Goal: Check status: Check status

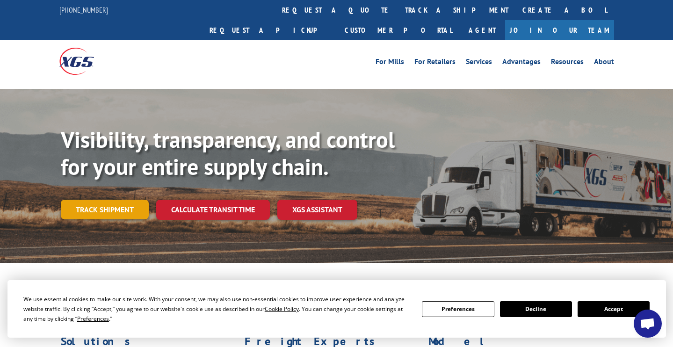
click at [116, 200] on link "Track shipment" at bounding box center [105, 210] width 88 height 20
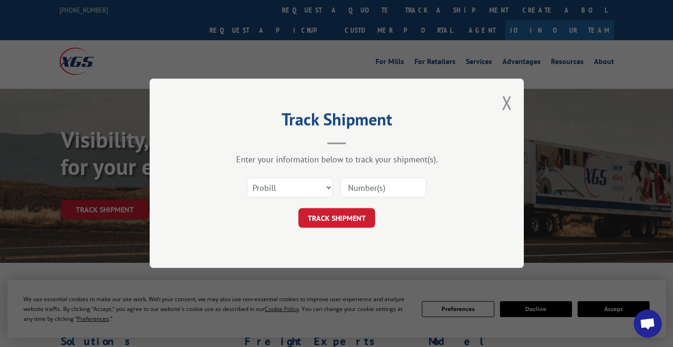
click at [354, 185] on input at bounding box center [383, 188] width 86 height 20
select select "bol"
click at [379, 187] on input at bounding box center [383, 188] width 86 height 20
type input "if383898"
click at [357, 210] on button "TRACK SHIPMENT" at bounding box center [336, 219] width 77 height 20
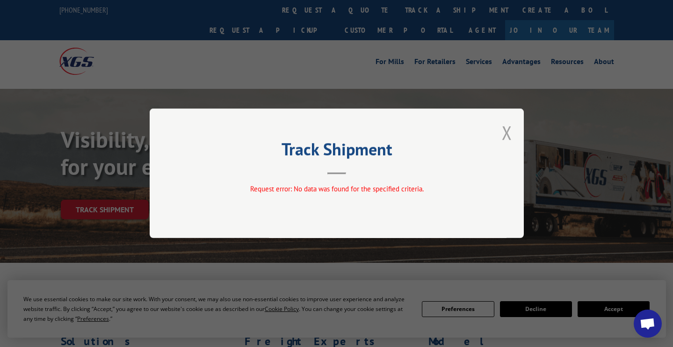
click at [509, 139] on button "Close modal" at bounding box center [507, 132] width 10 height 25
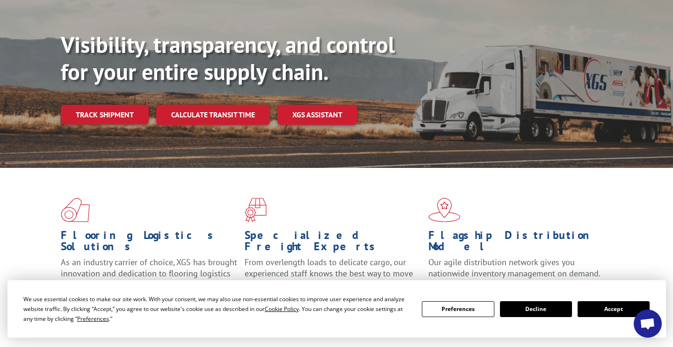
scroll to position [27, 0]
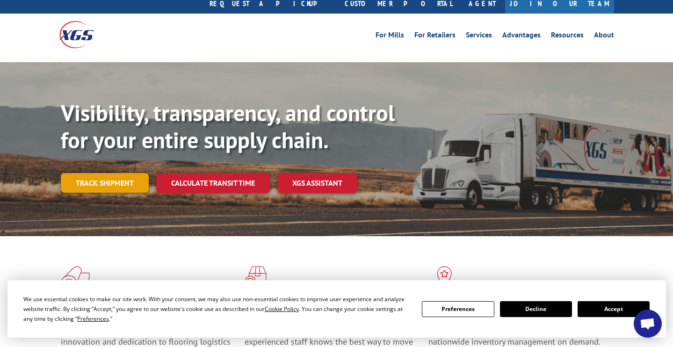
click at [110, 173] on link "Track shipment" at bounding box center [105, 183] width 88 height 20
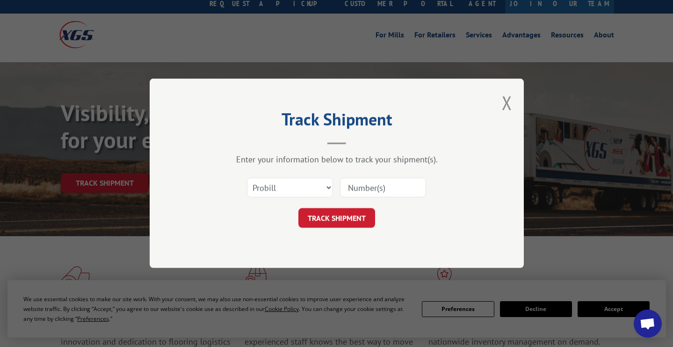
click at [376, 193] on input at bounding box center [383, 188] width 86 height 20
type input "if383898"
click at [346, 224] on button "TRACK SHIPMENT" at bounding box center [336, 219] width 77 height 20
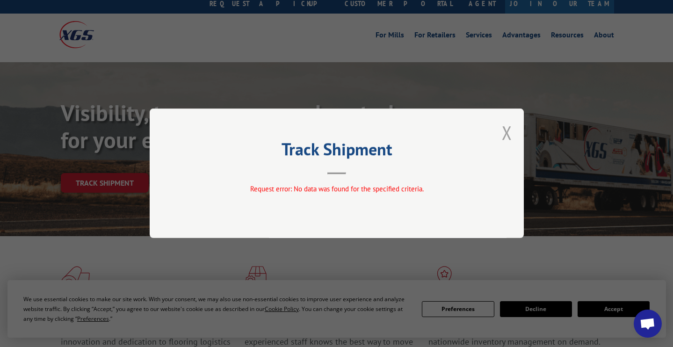
click at [511, 130] on button "Close modal" at bounding box center [507, 132] width 10 height 25
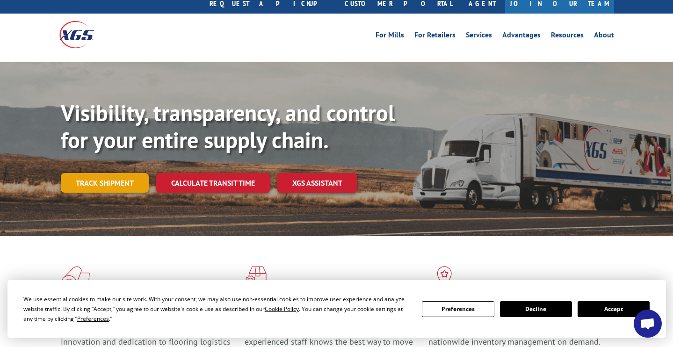
click at [112, 173] on link "Track shipment" at bounding box center [105, 183] width 88 height 20
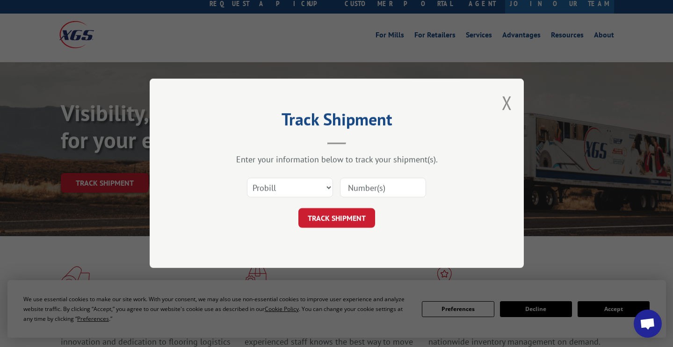
click at [286, 180] on div "Select category... Probill BOL PO" at bounding box center [289, 188] width 85 height 22
select select "po"
click at [366, 187] on input at bounding box center [383, 188] width 86 height 20
type input "if383898"
click at [353, 219] on button "TRACK SHIPMENT" at bounding box center [336, 219] width 77 height 20
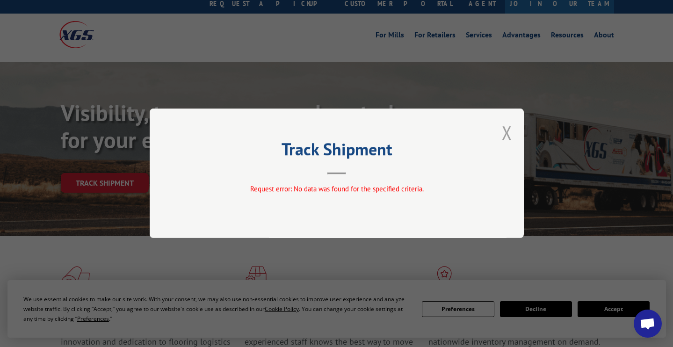
click at [509, 135] on button "Close modal" at bounding box center [507, 132] width 10 height 25
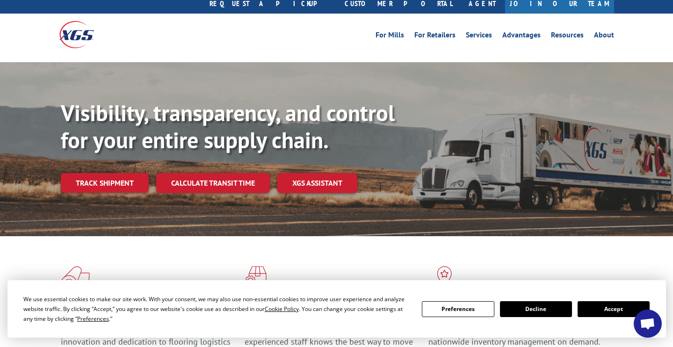
click at [601, 311] on button "Accept" at bounding box center [614, 309] width 72 height 16
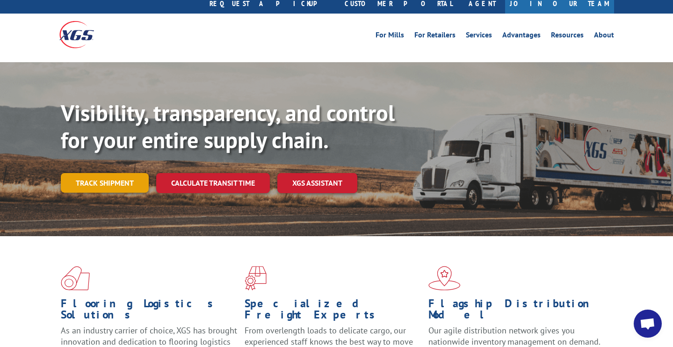
click at [128, 173] on link "Track shipment" at bounding box center [105, 183] width 88 height 20
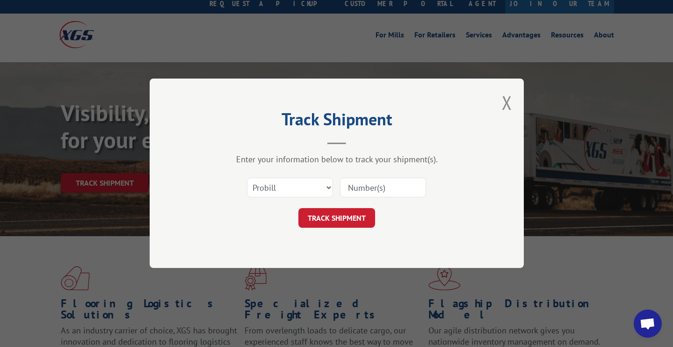
click at [368, 192] on input at bounding box center [383, 188] width 86 height 20
click at [403, 188] on input "IF383898" at bounding box center [383, 188] width 86 height 20
type input "IF383898"
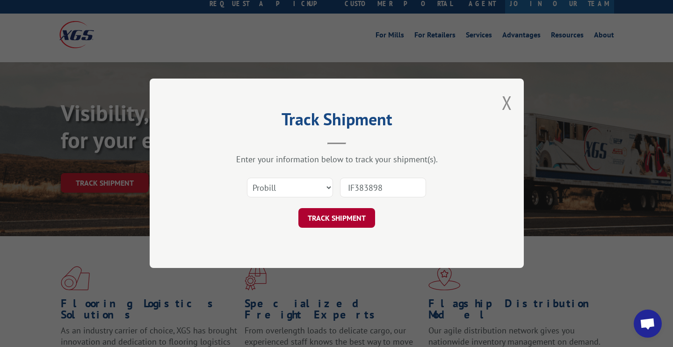
click at [329, 225] on button "TRACK SHIPMENT" at bounding box center [336, 219] width 77 height 20
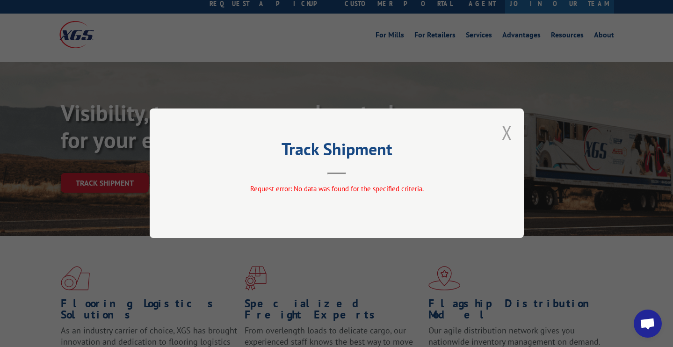
click at [506, 136] on button "Close modal" at bounding box center [507, 132] width 10 height 25
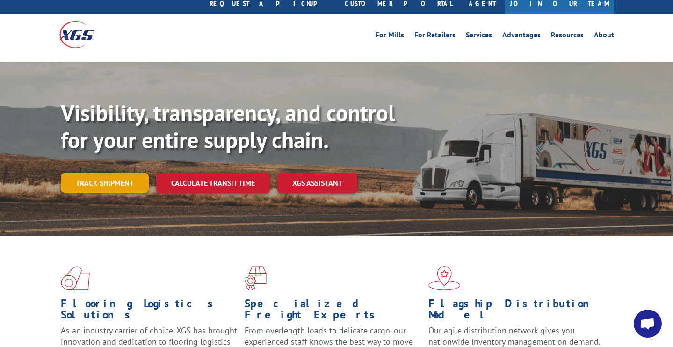
click at [98, 173] on link "Track shipment" at bounding box center [105, 183] width 88 height 20
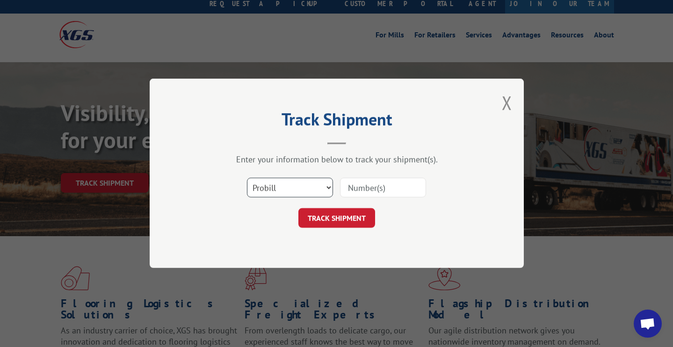
select select "bol"
click at [389, 184] on input at bounding box center [383, 188] width 86 height 20
paste input "IF383898"
type input "IF383898"
click at [332, 219] on button "TRACK SHIPMENT" at bounding box center [336, 219] width 77 height 20
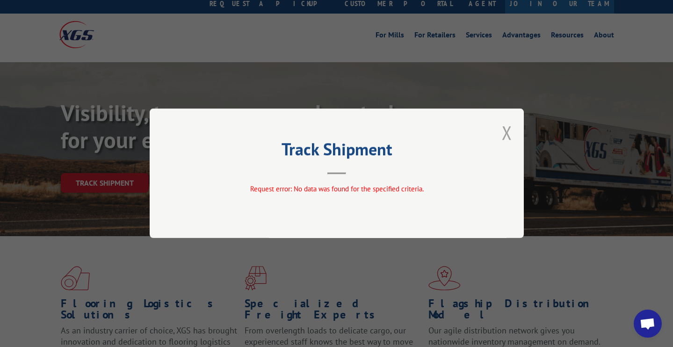
click at [507, 137] on button "Close modal" at bounding box center [507, 132] width 10 height 25
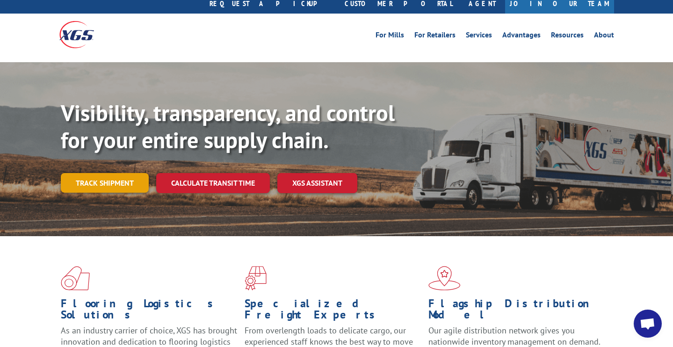
click at [130, 173] on link "Track shipment" at bounding box center [105, 183] width 88 height 20
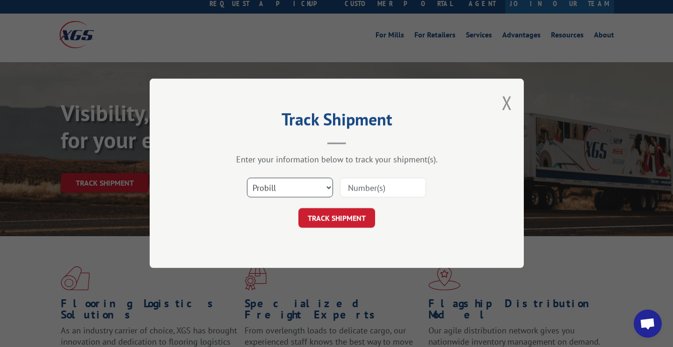
select select "po"
click at [369, 186] on input at bounding box center [383, 188] width 86 height 20
paste input "IF383898"
type input "IF383898"
click at [343, 211] on button "TRACK SHIPMENT" at bounding box center [336, 219] width 77 height 20
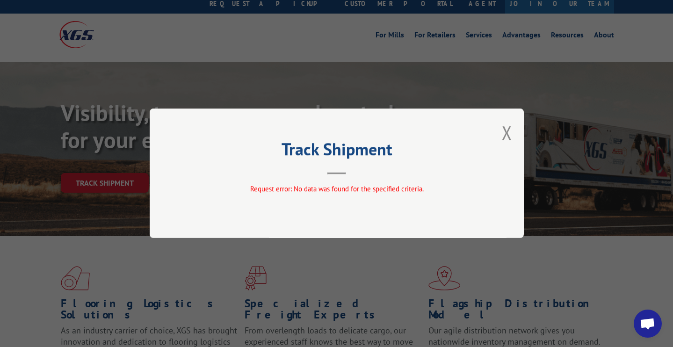
click at [502, 134] on div "Track Shipment Request error: No data was found for the specified criteria." at bounding box center [337, 174] width 374 height 130
click at [508, 132] on button "Close modal" at bounding box center [507, 132] width 10 height 25
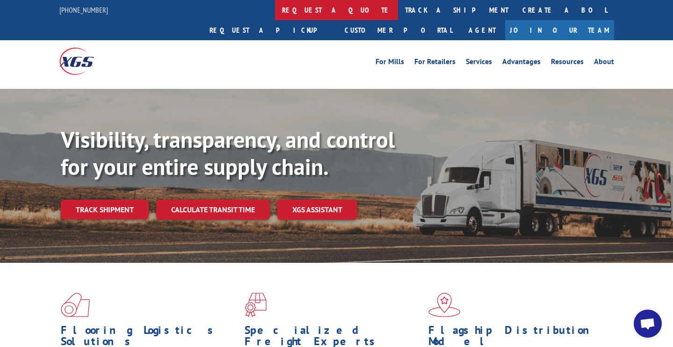
scroll to position [0, 0]
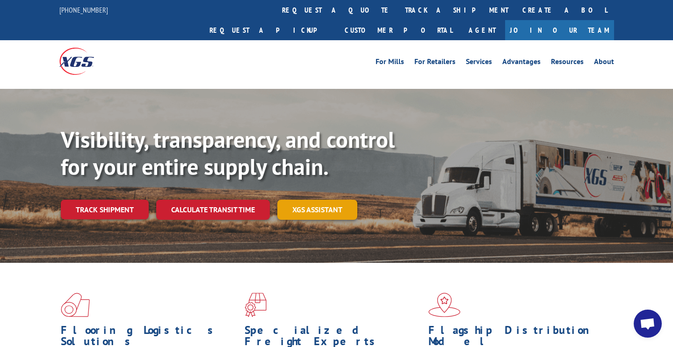
click at [300, 200] on link "XGS ASSISTANT" at bounding box center [317, 210] width 80 height 20
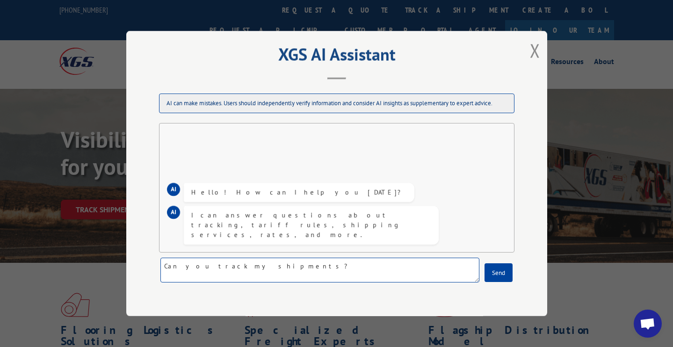
paste textarea "IF383898"
type textarea "Can you track my shipments? IF383898 and IF384443"
click at [496, 270] on button "Send" at bounding box center [499, 272] width 28 height 19
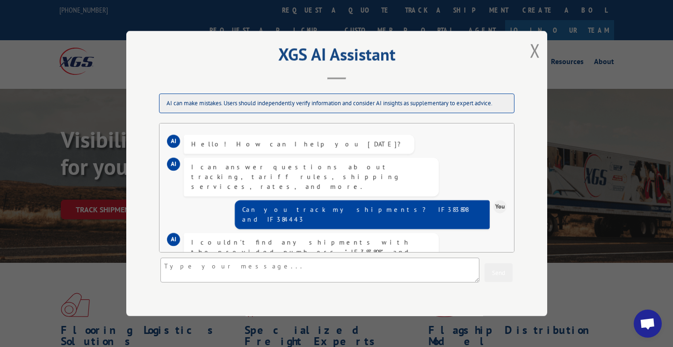
scroll to position [7, 0]
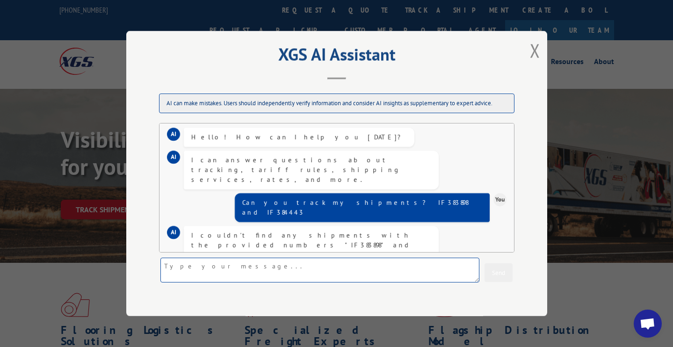
click at [340, 279] on textarea at bounding box center [319, 270] width 319 height 25
type textarea "CP-030577.A"
click at [502, 273] on button "Send" at bounding box center [499, 272] width 28 height 19
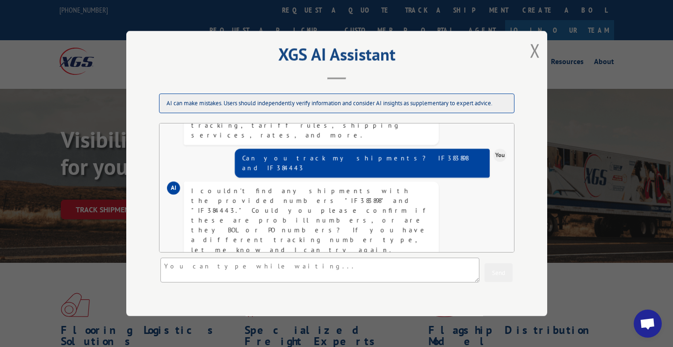
scroll to position [82, 0]
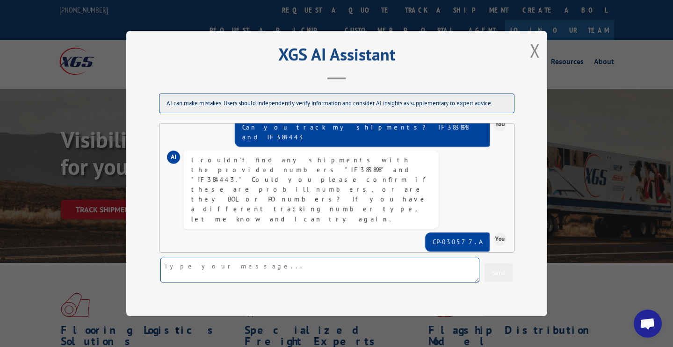
click at [379, 271] on textarea at bounding box center [319, 270] width 319 height 25
type textarea "BOL"
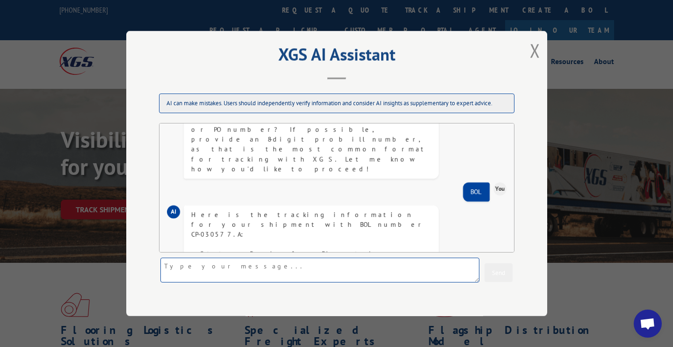
scroll to position [246, 0]
type textarea "3177713704"
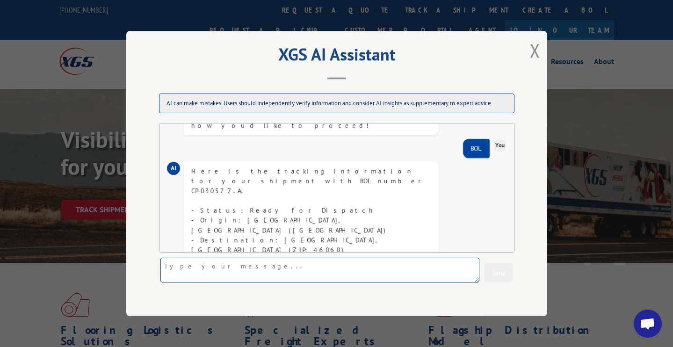
scroll to position [331, 0]
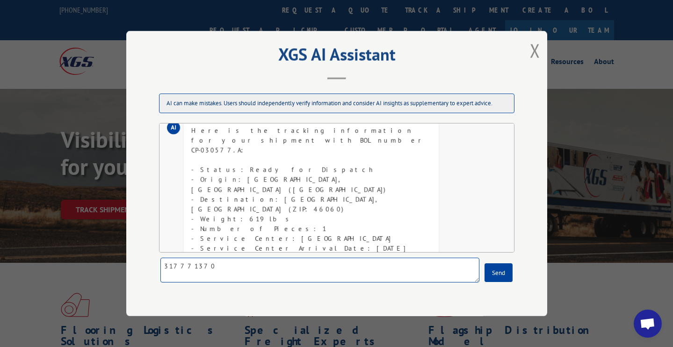
type textarea "3177713704"
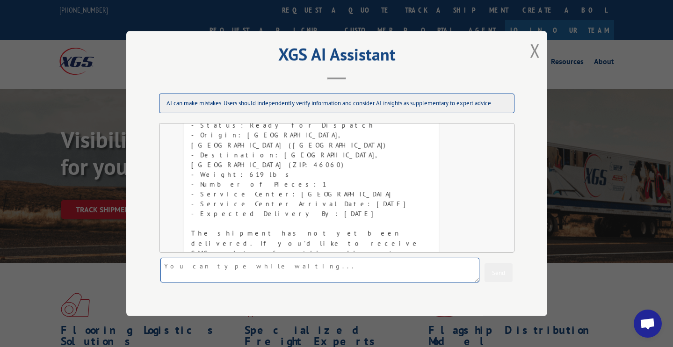
scroll to position [426, 0]
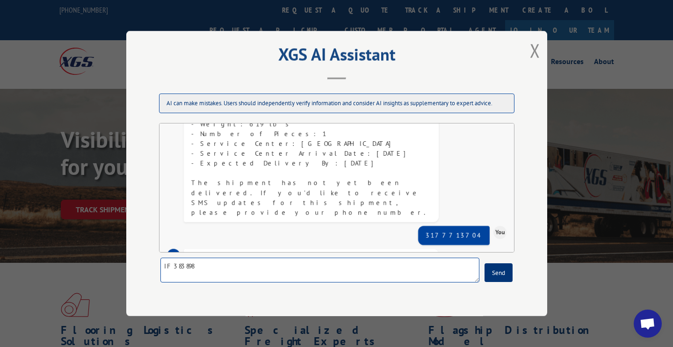
type textarea "IF383898"
click at [501, 276] on button "Send" at bounding box center [499, 272] width 28 height 19
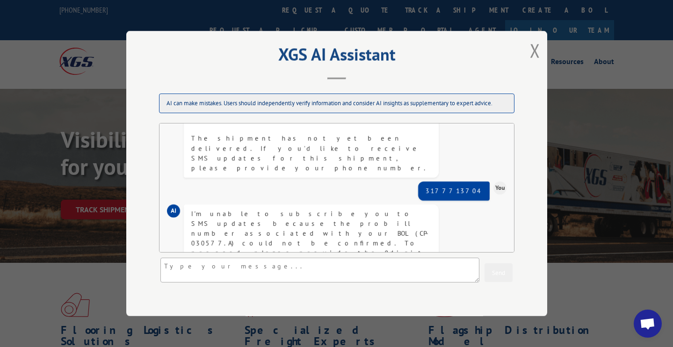
scroll to position [492, 0]
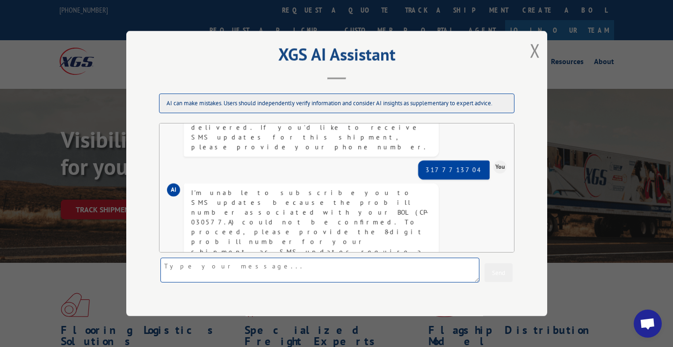
click at [305, 266] on textarea at bounding box center [319, 270] width 319 height 25
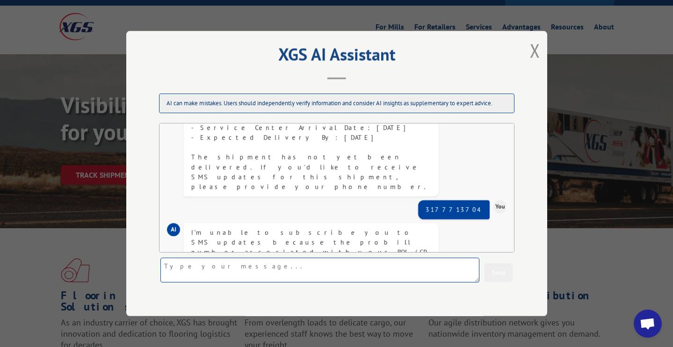
scroll to position [449, 0]
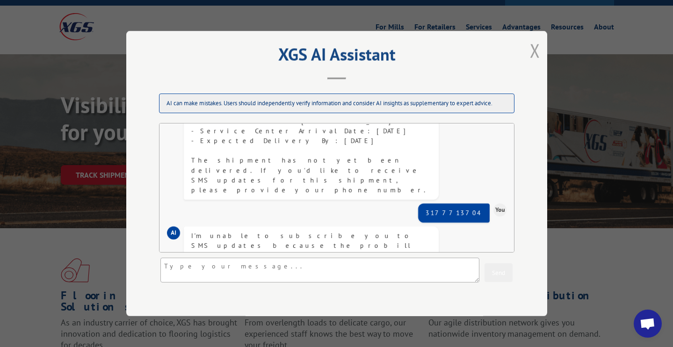
click at [538, 51] on button "Close modal" at bounding box center [535, 50] width 10 height 25
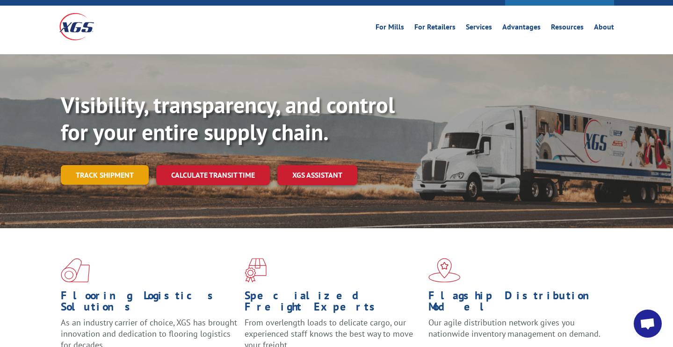
click at [95, 165] on link "Track shipment" at bounding box center [105, 175] width 88 height 20
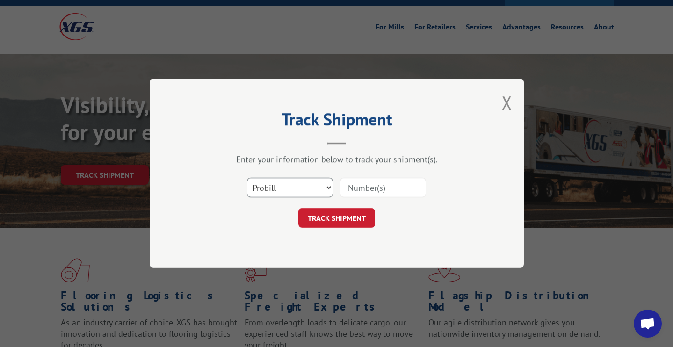
select select "bol"
click at [389, 184] on input at bounding box center [383, 188] width 86 height 20
type input "CP-030577.A"
click at [367, 216] on button "TRACK SHIPMENT" at bounding box center [336, 219] width 77 height 20
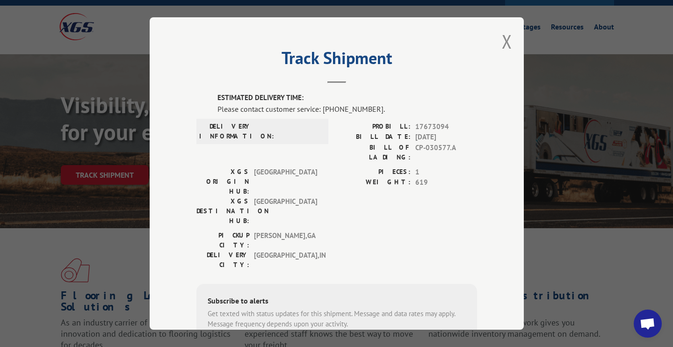
scroll to position [66, 0]
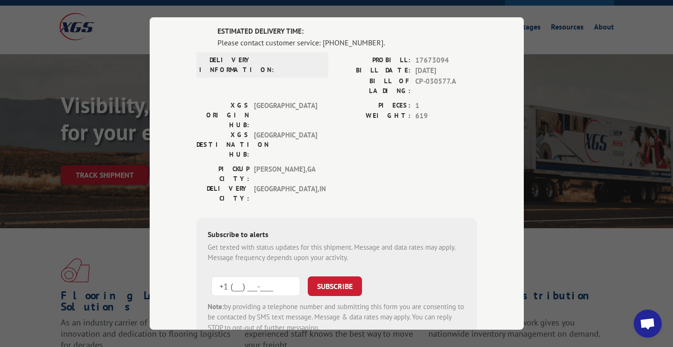
click at [265, 276] on input "+1 (___) ___-____" at bounding box center [255, 286] width 89 height 20
type input "[PHONE_NUMBER]"
click at [329, 276] on button "SUBSCRIBE" at bounding box center [335, 286] width 54 height 20
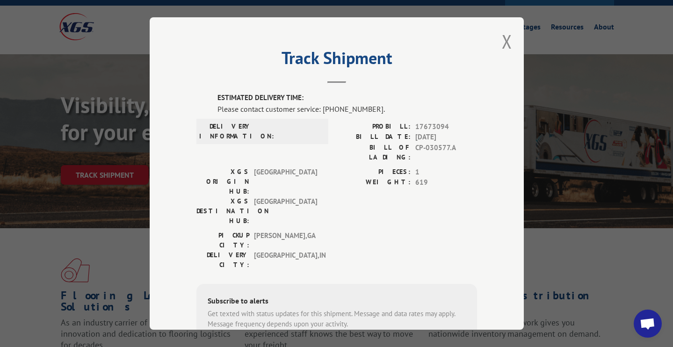
scroll to position [0, 0]
click at [506, 44] on button "Close modal" at bounding box center [507, 41] width 10 height 25
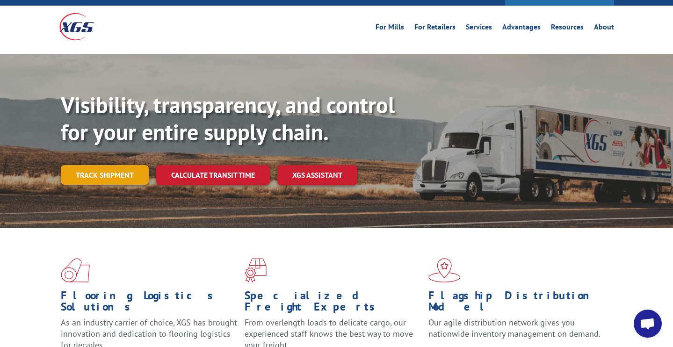
click at [112, 165] on link "Track shipment" at bounding box center [105, 175] width 88 height 20
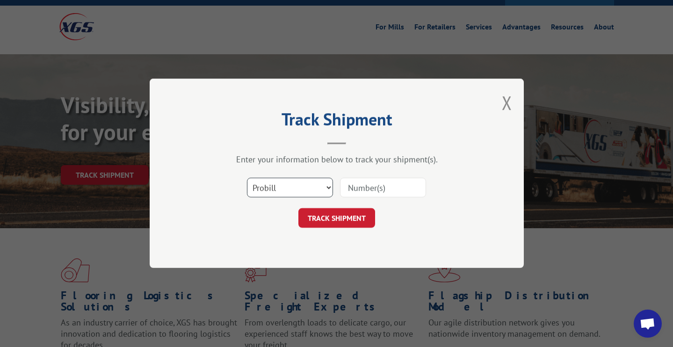
select select "bol"
click at [368, 183] on input at bounding box center [383, 188] width 86 height 20
type input "13781762"
click at [358, 226] on button "TRACK SHIPMENT" at bounding box center [336, 219] width 77 height 20
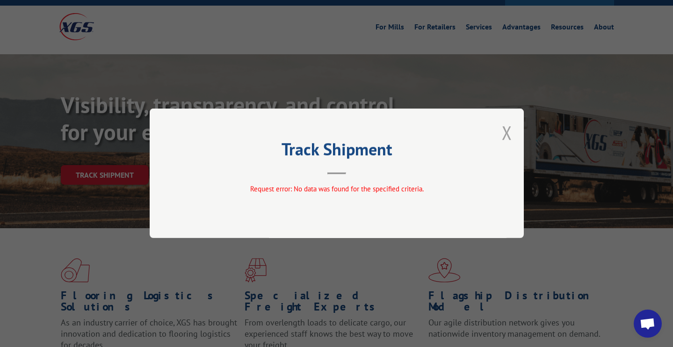
click at [508, 137] on button "Close modal" at bounding box center [507, 132] width 10 height 25
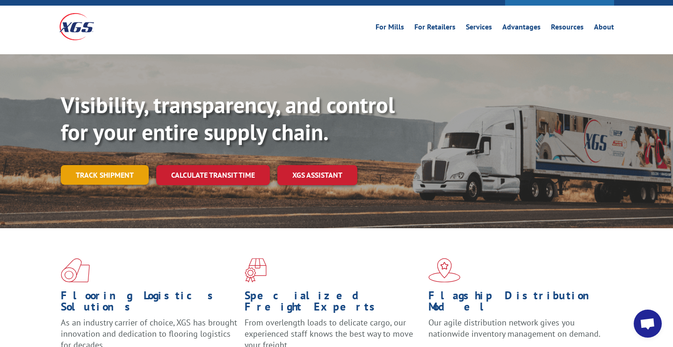
click at [117, 165] on link "Track shipment" at bounding box center [105, 175] width 88 height 20
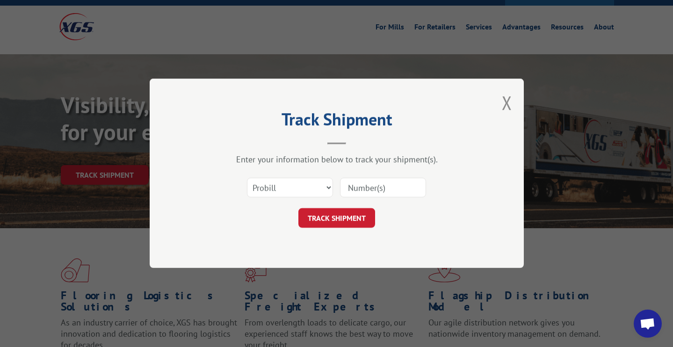
click at [358, 185] on input at bounding box center [383, 188] width 86 height 20
type input "13781762"
click at [342, 213] on button "TRACK SHIPMENT" at bounding box center [336, 219] width 77 height 20
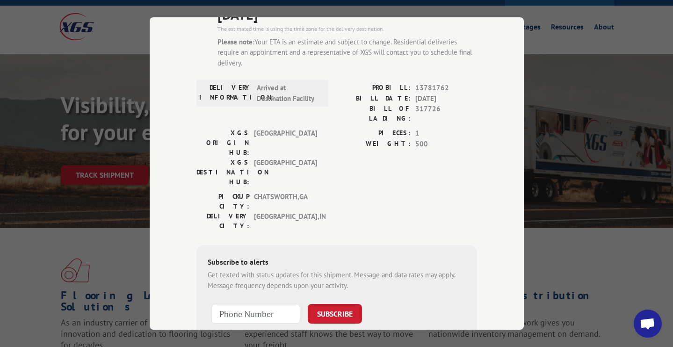
scroll to position [110, 0]
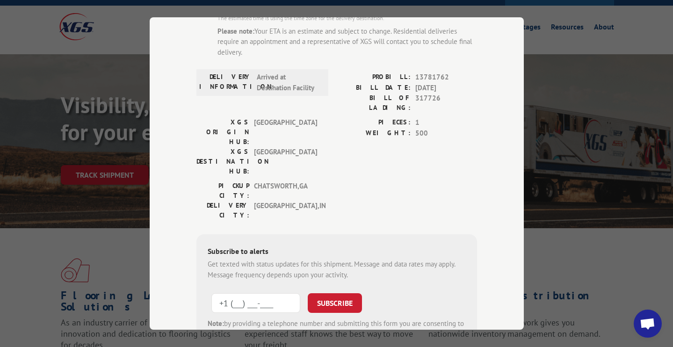
click at [265, 293] on input "+1 (___) ___-____" at bounding box center [255, 303] width 89 height 20
type input "[PHONE_NUMBER]"
click at [344, 293] on button "SUBSCRIBE" at bounding box center [335, 303] width 54 height 20
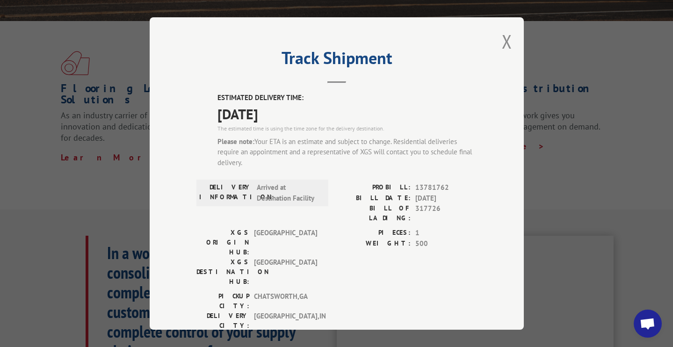
scroll to position [238, 0]
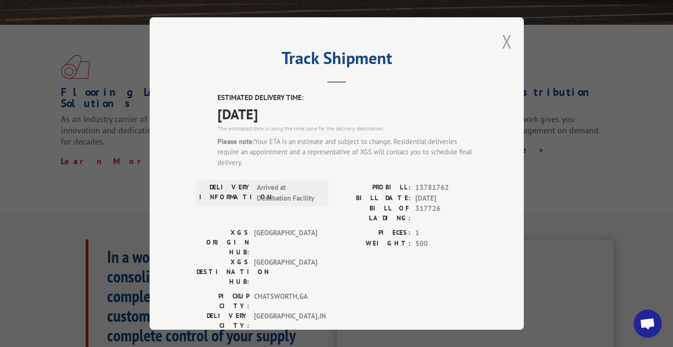
click at [508, 40] on button "Close modal" at bounding box center [507, 41] width 10 height 25
